Goal: Transaction & Acquisition: Purchase product/service

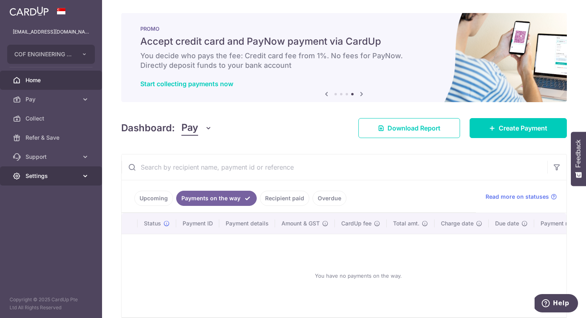
click at [46, 175] on span "Settings" at bounding box center [52, 176] width 53 height 8
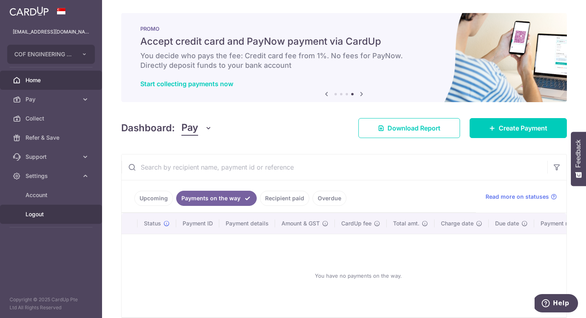
click at [54, 220] on link "Logout" at bounding box center [51, 213] width 102 height 19
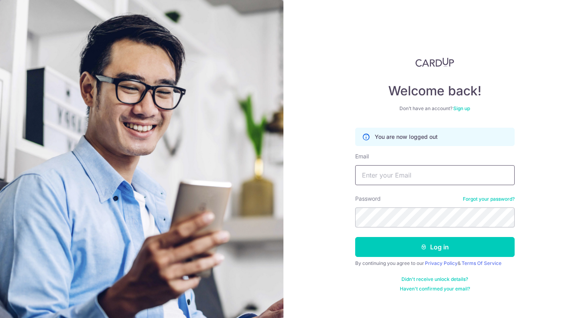
click at [376, 181] on input "Email" at bounding box center [434, 175] width 159 height 20
type input "[EMAIL_ADDRESS][DOMAIN_NAME]"
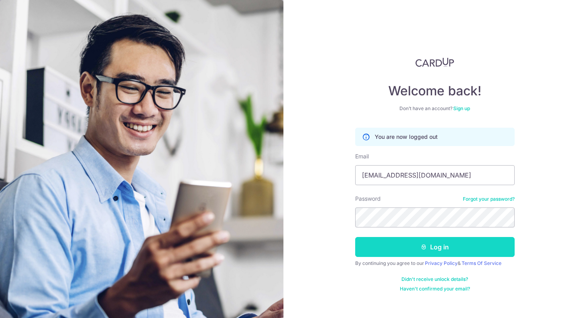
click at [434, 250] on button "Log in" at bounding box center [434, 247] width 159 height 20
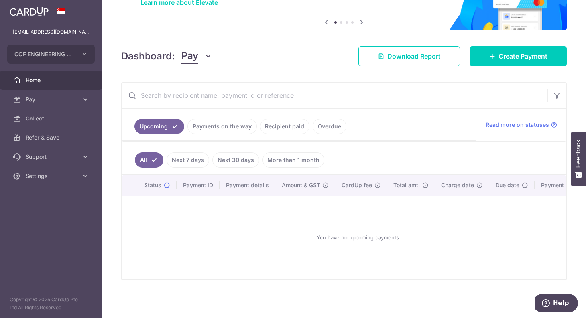
click at [234, 129] on link "Payments on the way" at bounding box center [221, 126] width 69 height 15
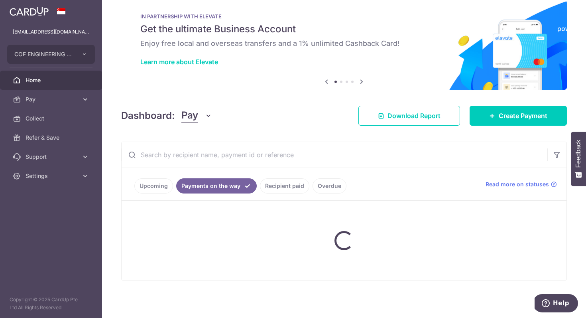
scroll to position [38, 0]
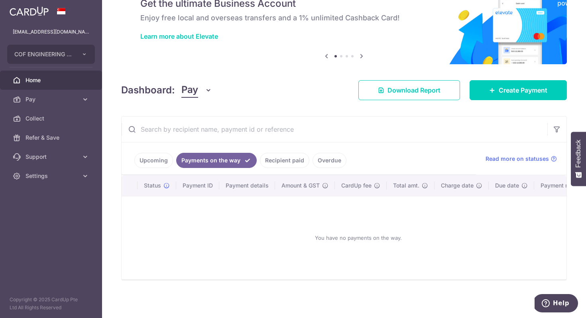
click at [281, 161] on link "Recipient paid" at bounding box center [284, 160] width 49 height 15
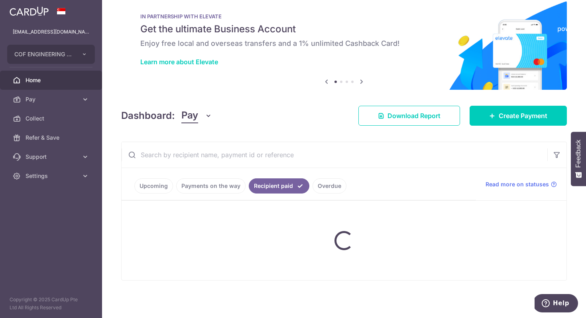
scroll to position [0, 0]
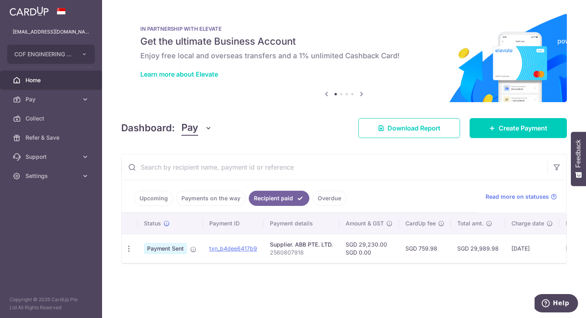
click at [320, 197] on link "Overdue" at bounding box center [329, 197] width 34 height 15
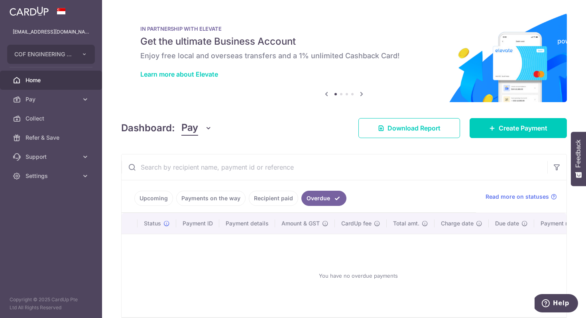
click at [204, 198] on link "Payments on the way" at bounding box center [210, 197] width 69 height 15
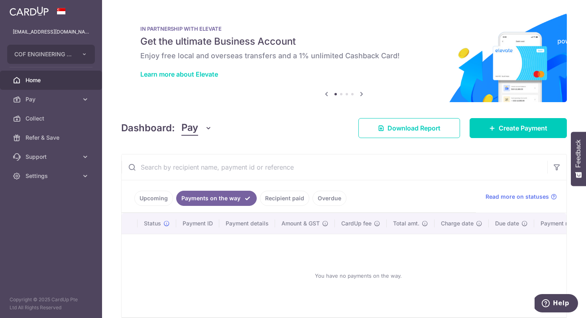
click at [147, 199] on link "Upcoming" at bounding box center [153, 197] width 39 height 15
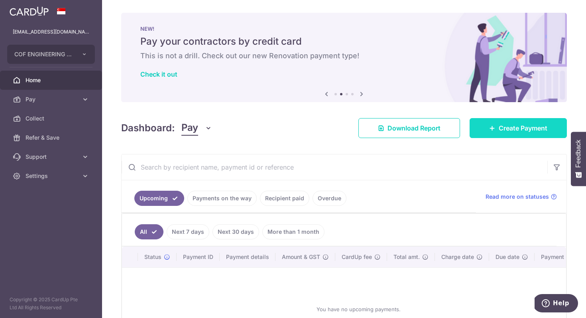
click at [526, 128] on span "Create Payment" at bounding box center [523, 128] width 49 height 10
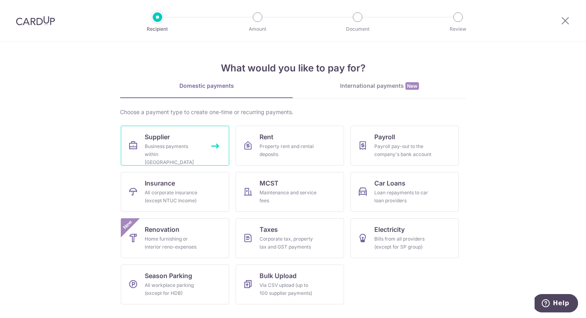
click at [187, 136] on link "Supplier Business payments within Singapore" at bounding box center [175, 146] width 108 height 40
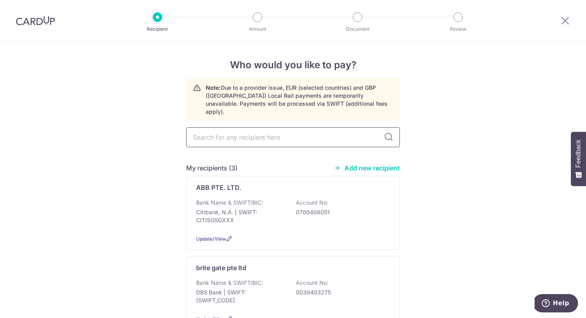
scroll to position [35, 0]
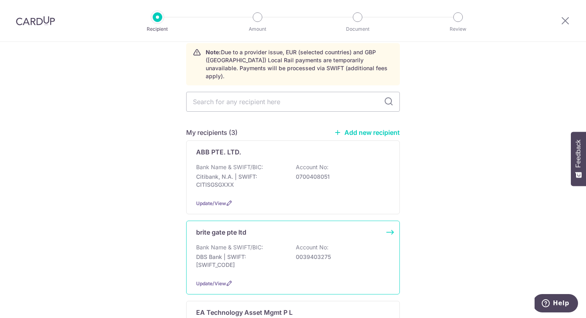
click at [233, 227] on p "brite gate pte ltd" at bounding box center [221, 232] width 50 height 10
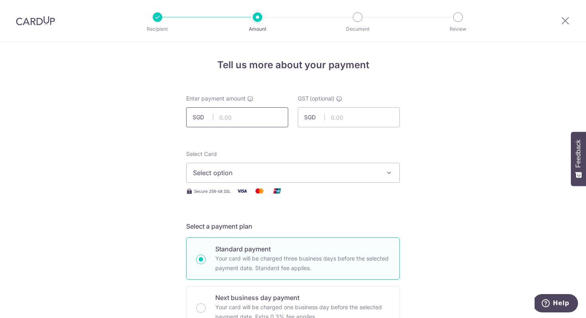
click at [232, 114] on input "text" at bounding box center [237, 117] width 102 height 20
type input "6,540.00"
click at [255, 167] on button "Select option" at bounding box center [293, 173] width 214 height 20
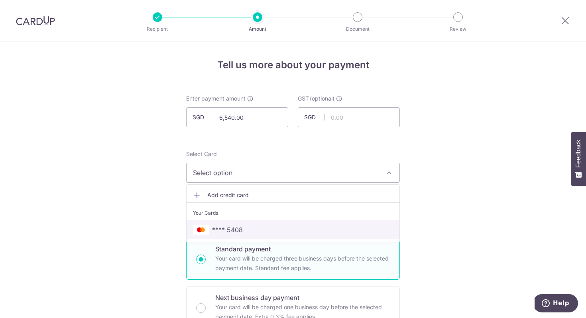
click at [246, 229] on span "**** 5408" at bounding box center [293, 230] width 200 height 10
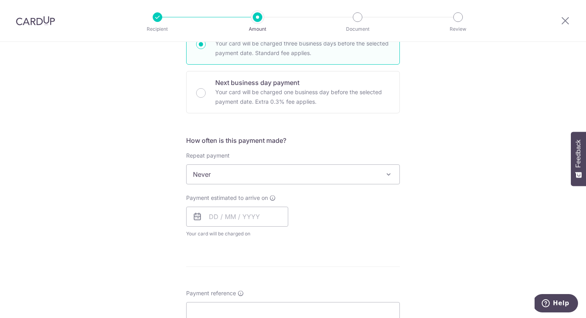
scroll to position [215, 0]
click at [210, 217] on input "text" at bounding box center [237, 216] width 102 height 20
click at [283, 272] on link "5" at bounding box center [282, 272] width 13 height 13
type input "[DATE]"
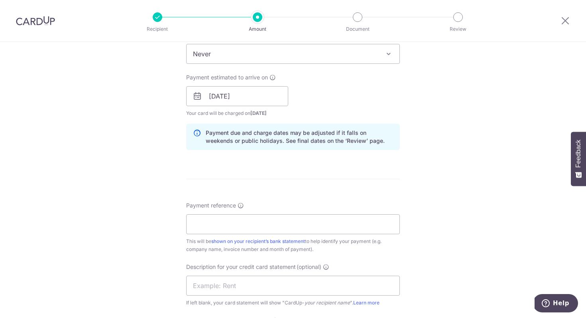
scroll to position [336, 0]
click at [209, 224] on input "Payment reference" at bounding box center [293, 224] width 214 height 20
type input "Brite INV HQ001S159"
click at [228, 286] on input "text" at bounding box center [293, 285] width 214 height 20
type input "Brite HQ001S159"
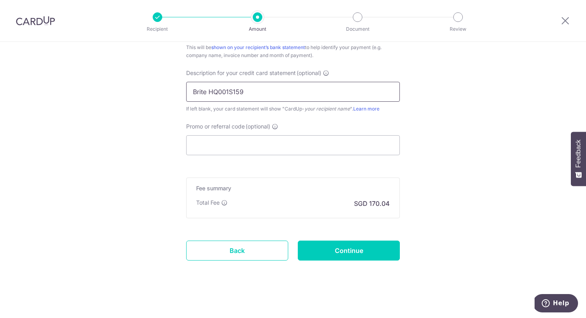
scroll to position [529, 0]
click at [344, 249] on input "Continue" at bounding box center [349, 250] width 102 height 20
type input "Create Schedule"
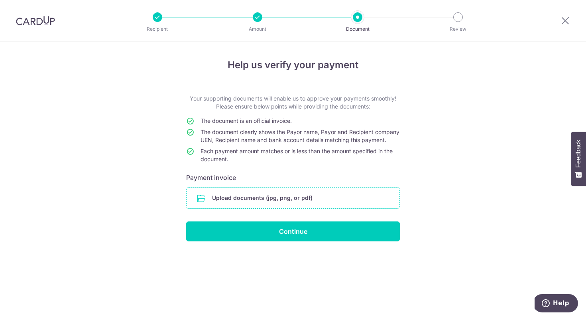
click at [227, 206] on input "file" at bounding box center [293, 197] width 213 height 21
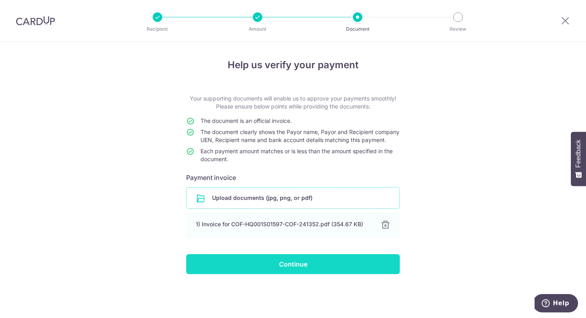
click at [274, 273] on input "Continue" at bounding box center [293, 264] width 214 height 20
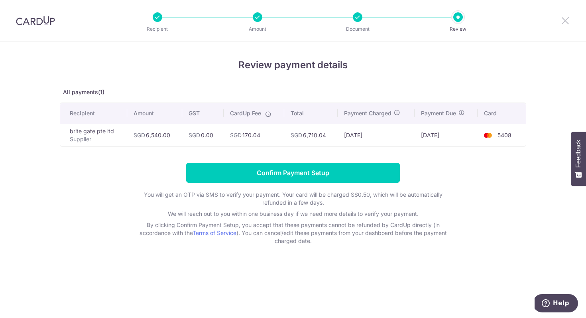
click at [566, 19] on icon at bounding box center [565, 21] width 10 height 10
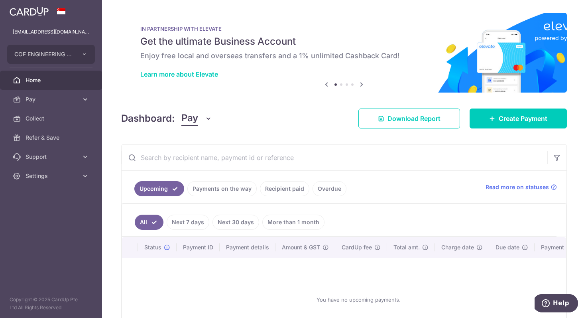
scroll to position [62, 0]
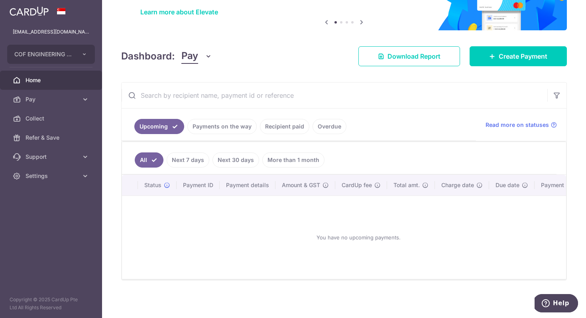
click at [225, 119] on link "Payments on the way" at bounding box center [221, 126] width 69 height 15
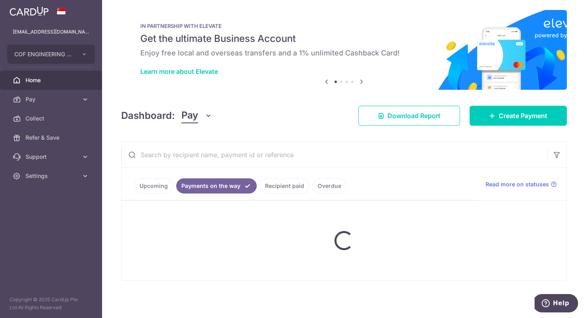
scroll to position [28, 0]
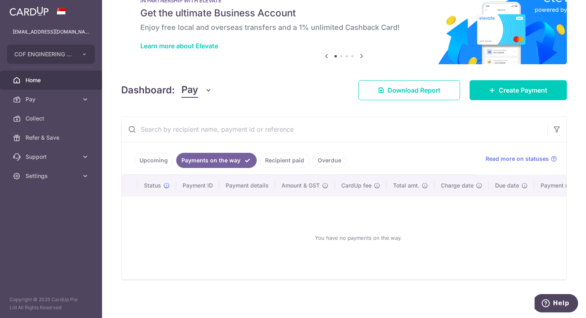
click at [273, 163] on link "Recipient paid" at bounding box center [284, 160] width 49 height 15
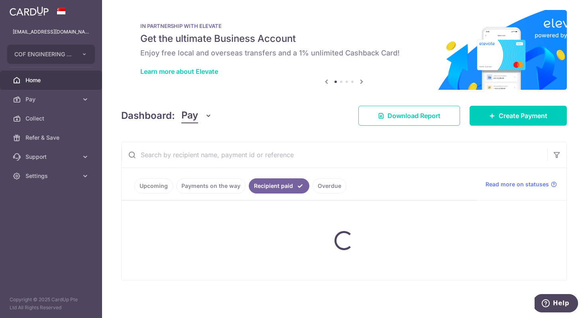
scroll to position [0, 0]
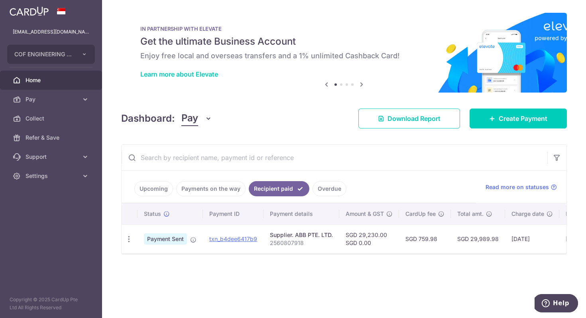
click at [328, 186] on link "Overdue" at bounding box center [329, 188] width 34 height 15
